Goal: Find contact information: Obtain details needed to contact an individual or organization

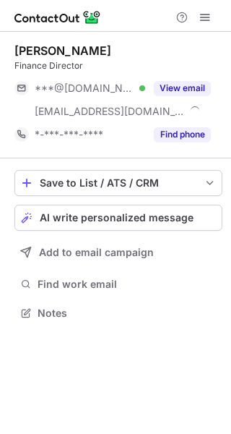
scroll to position [303, 231]
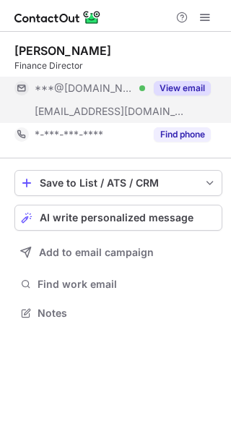
click at [185, 88] on button "View email" at bounding box center [182, 88] width 57 height 14
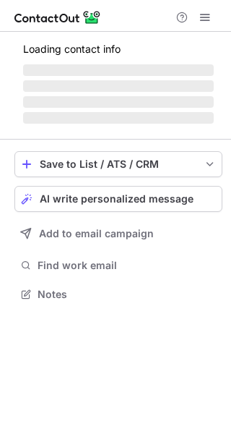
scroll to position [303, 231]
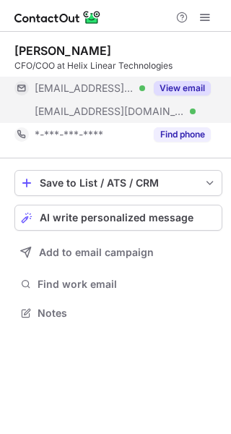
click at [182, 92] on button "View email" at bounding box center [182, 88] width 57 height 14
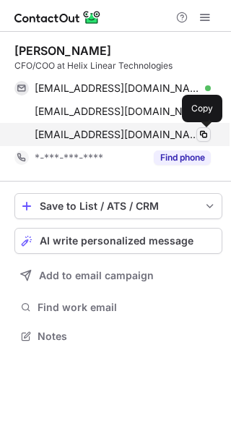
click at [203, 135] on span at bounding box center [204, 135] width 12 height 12
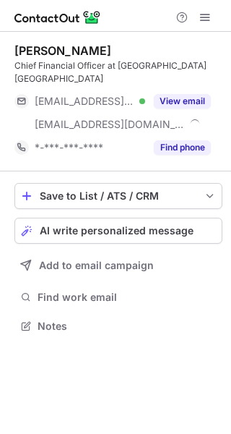
scroll to position [303, 231]
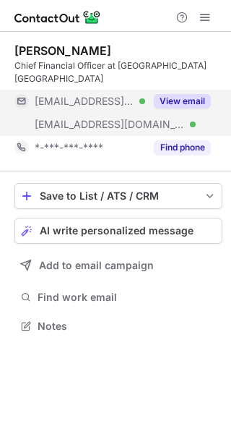
click at [181, 95] on button "View email" at bounding box center [182, 101] width 57 height 14
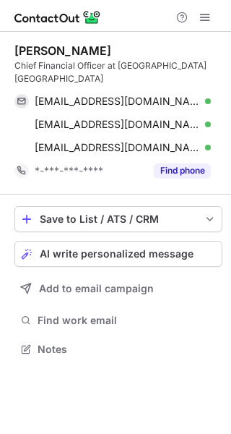
scroll to position [326, 231]
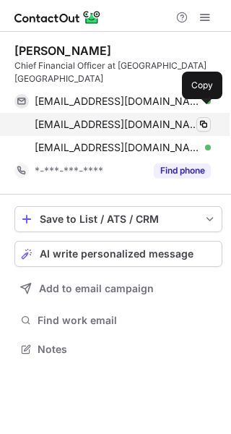
click at [207, 119] on span at bounding box center [204, 125] width 12 height 12
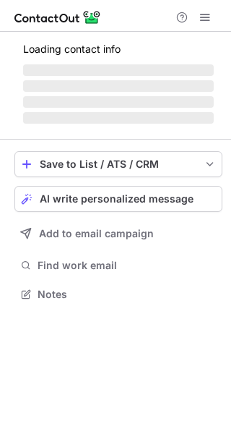
scroll to position [303, 231]
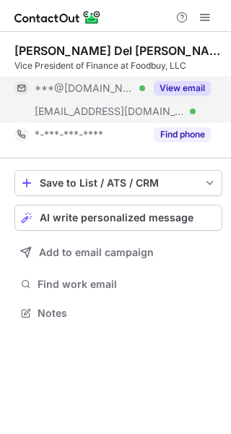
click at [173, 90] on button "View email" at bounding box center [182, 88] width 57 height 14
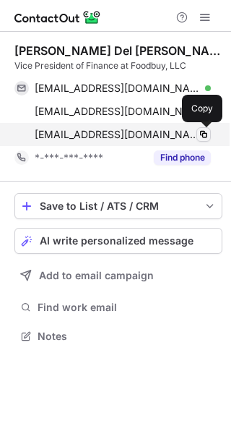
click at [201, 130] on span at bounding box center [204, 135] width 12 height 12
